Goal: Information Seeking & Learning: Find specific fact

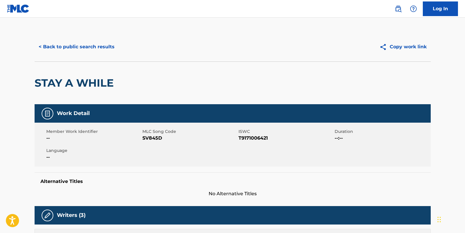
click at [100, 43] on button "< Back to public search results" at bounding box center [77, 47] width 84 height 15
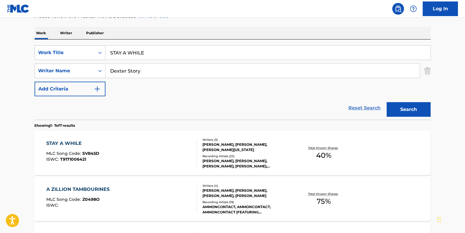
click at [368, 108] on link "Reset Search" at bounding box center [365, 108] width 38 height 13
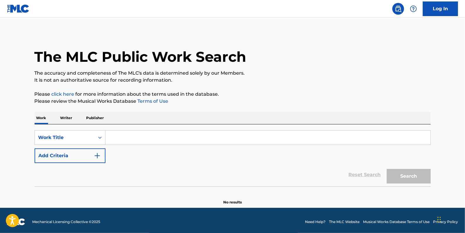
paste input "THIS BITTER EARTH"
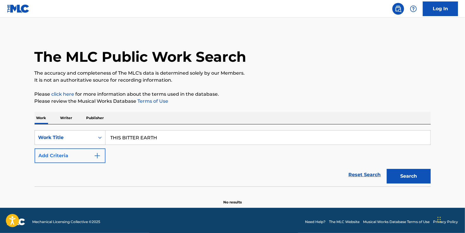
type input "THIS BITTER EARTH"
click at [60, 156] on button "Add Criteria" at bounding box center [70, 156] width 71 height 15
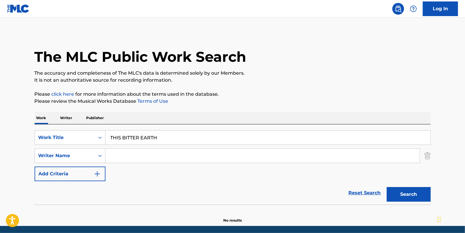
click at [121, 156] on input "Search Form" at bounding box center [263, 156] width 314 height 14
type input "O"
paste input "[PERSON_NAME] [PERSON_NAME]"
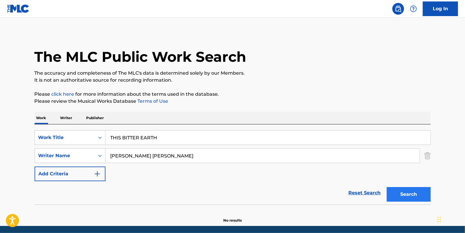
type input "[PERSON_NAME] [PERSON_NAME]"
click at [403, 193] on button "Search" at bounding box center [409, 194] width 44 height 15
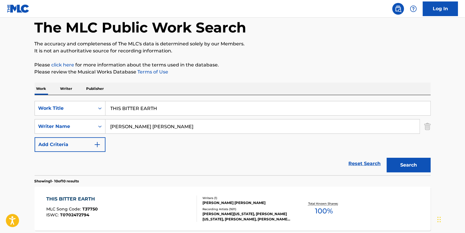
scroll to position [106, 0]
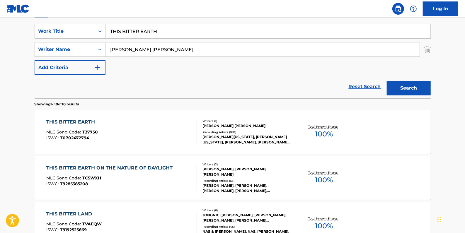
click at [152, 129] on div "THIS BITTER EARTH MLC Song Code : T37750 ISWC : T0702472794" at bounding box center [121, 132] width 151 height 26
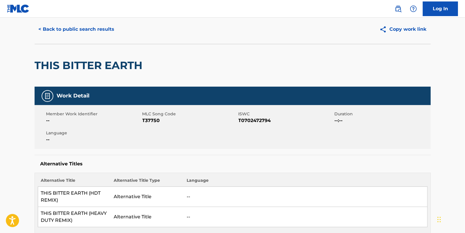
scroll to position [26, 0]
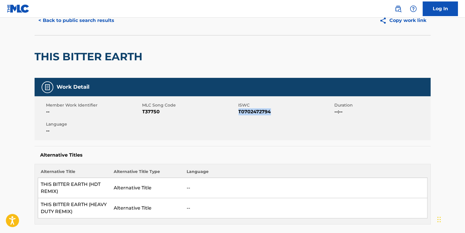
drag, startPoint x: 274, startPoint y: 112, endPoint x: 239, endPoint y: 110, distance: 35.2
click at [239, 110] on span "T0702472794" at bounding box center [286, 111] width 95 height 7
drag, startPoint x: 239, startPoint y: 110, endPoint x: 244, endPoint y: 113, distance: 5.5
copy span "T0702472794"
